Goal: Task Accomplishment & Management: Manage account settings

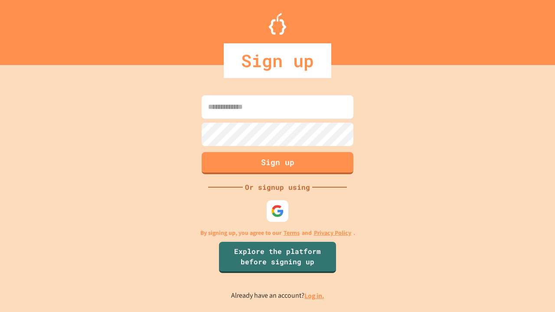
click at [315, 295] on link "Log in." at bounding box center [314, 295] width 20 height 9
